Goal: Task Accomplishment & Management: Manage account settings

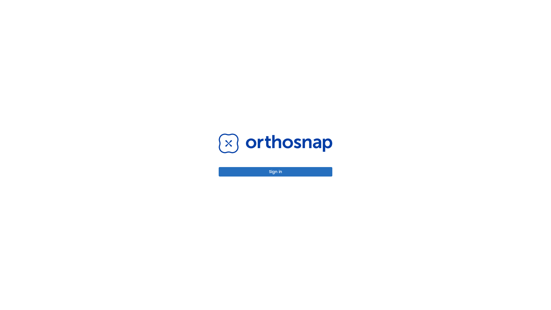
click at [275, 171] on button "Sign in" at bounding box center [276, 171] width 114 height 9
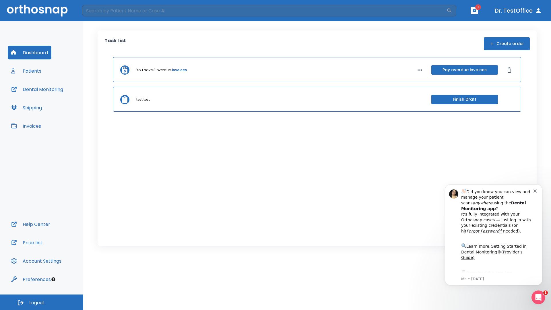
click at [42, 302] on span "Logout" at bounding box center [36, 302] width 15 height 6
